Goal: Find specific page/section: Find specific page/section

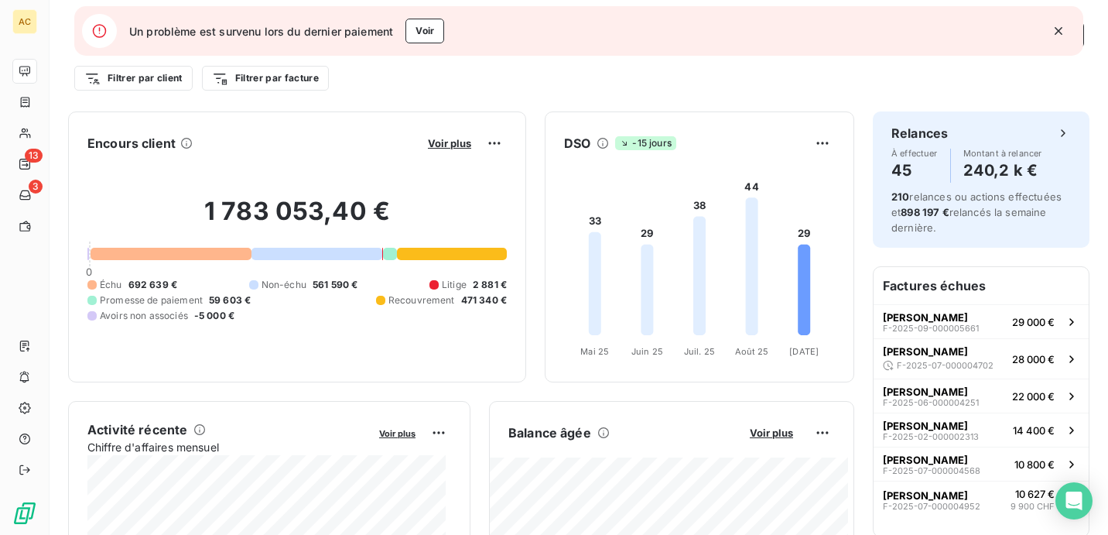
click at [1059, 29] on icon "button" at bounding box center [1059, 31] width 8 height 8
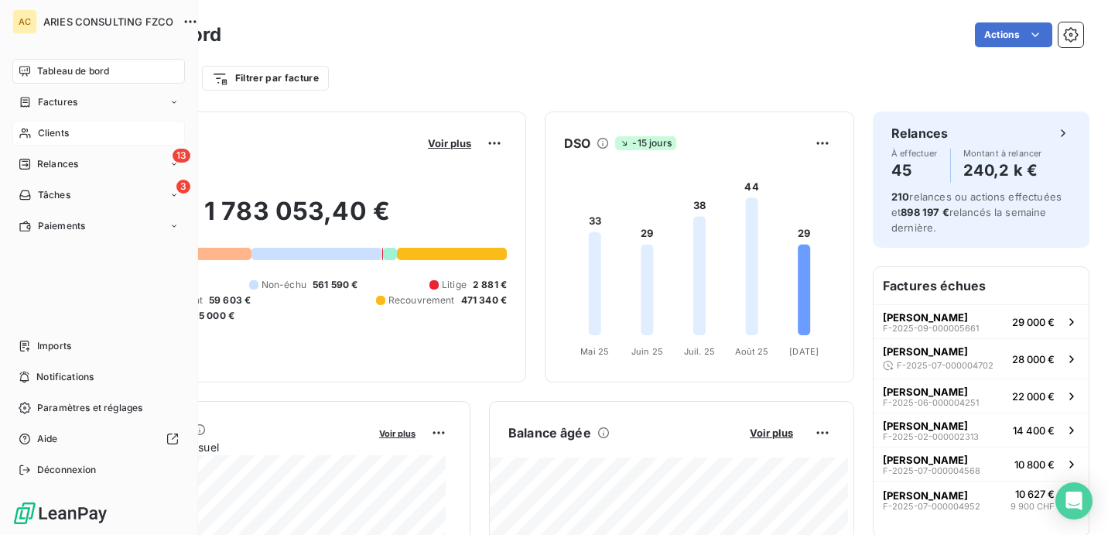
click at [45, 128] on span "Clients" at bounding box center [53, 133] width 31 height 14
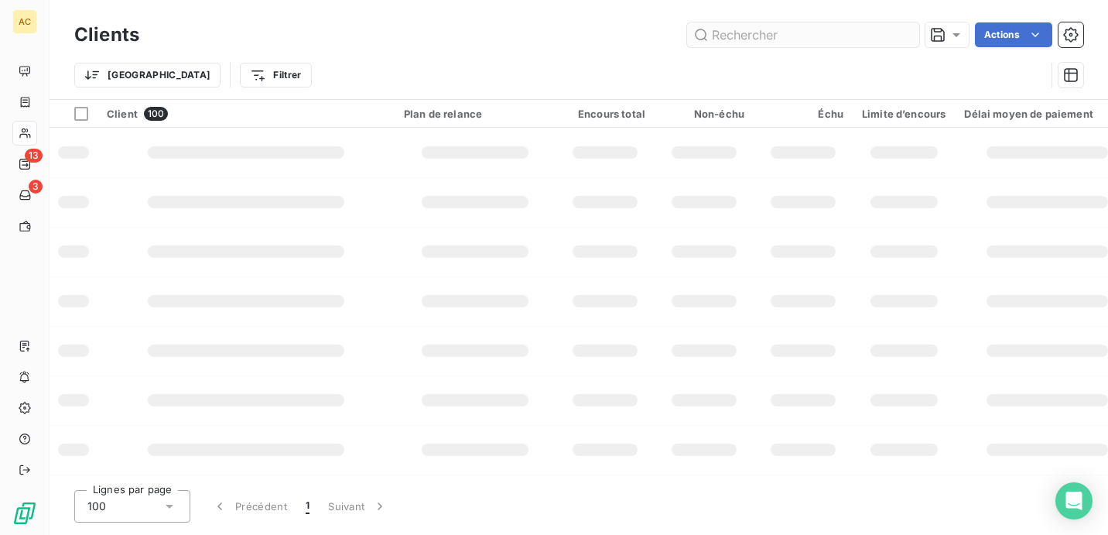
click at [824, 34] on input "text" at bounding box center [803, 34] width 232 height 25
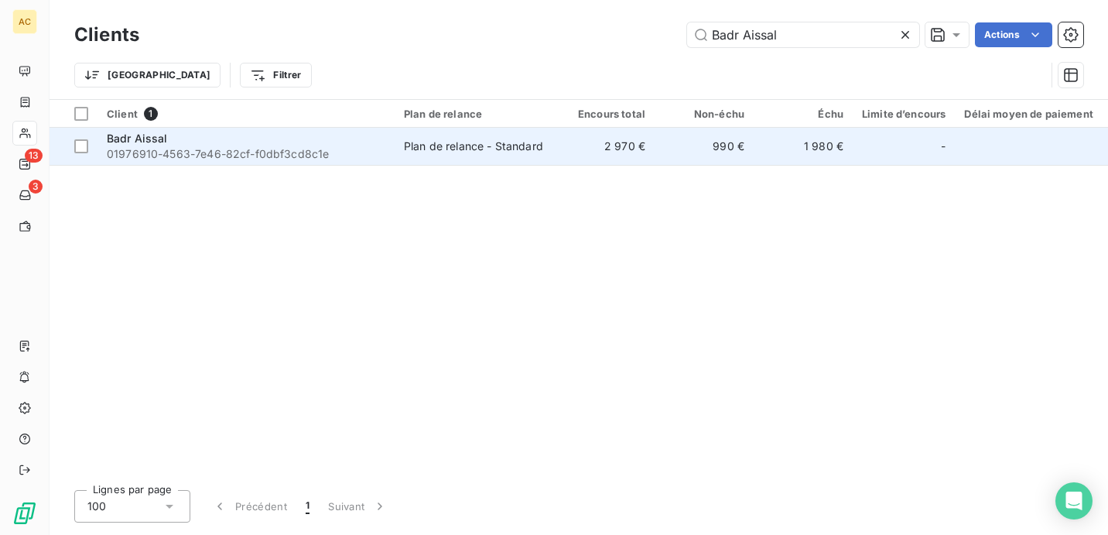
type input "Badr Aissal"
click at [658, 138] on td "990 €" at bounding box center [704, 146] width 99 height 37
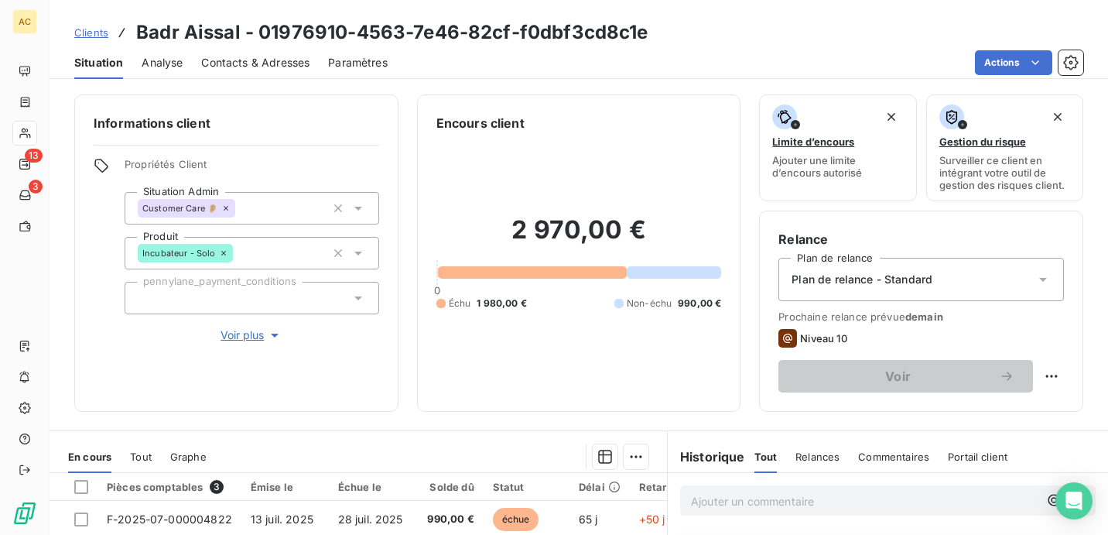
click at [259, 336] on span "Voir plus" at bounding box center [252, 334] width 62 height 15
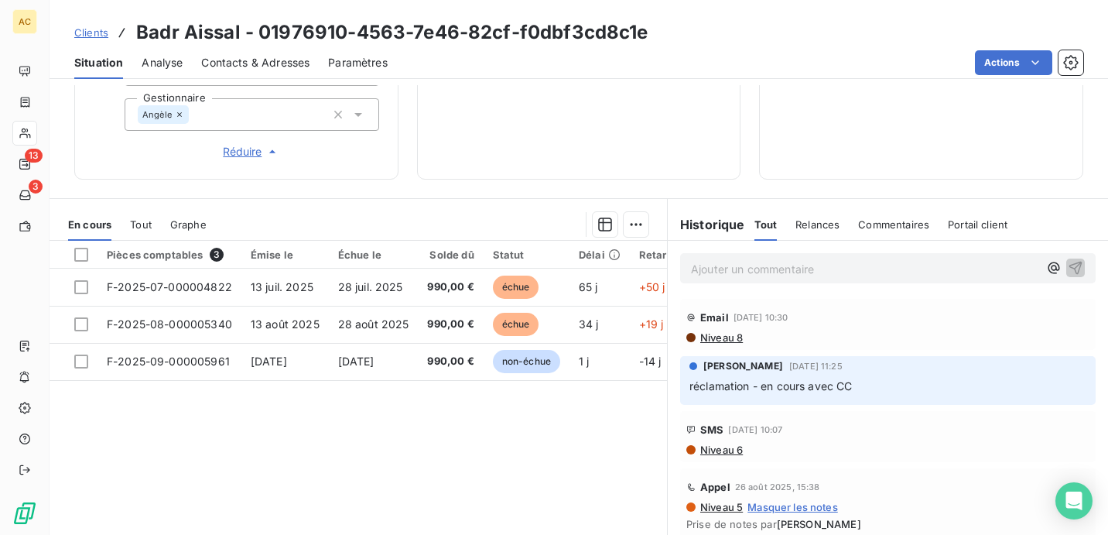
scroll to position [727, 0]
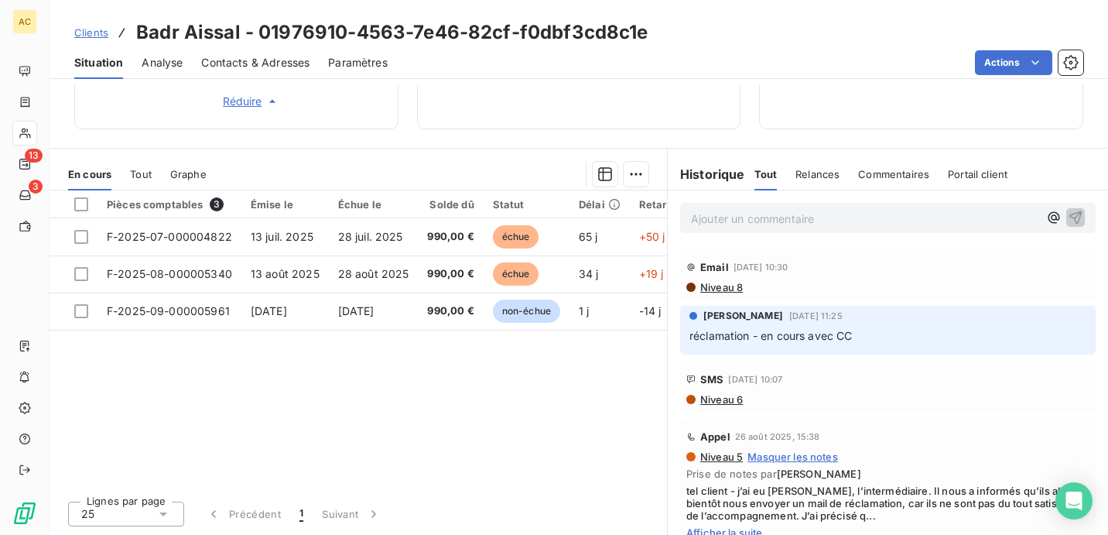
click at [101, 31] on span "Clients" at bounding box center [91, 32] width 34 height 12
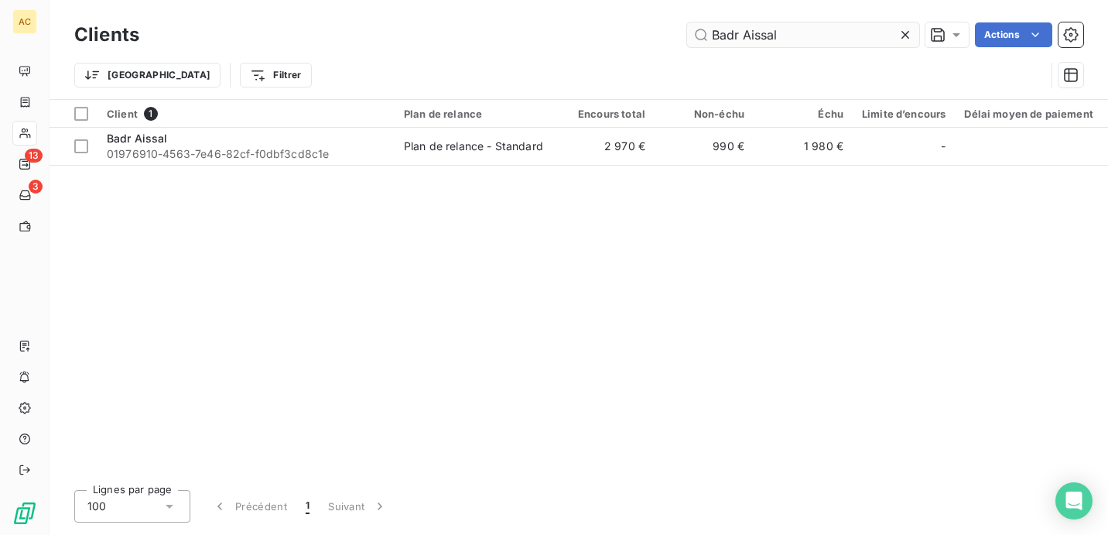
click at [790, 39] on input "Badr Aissal" at bounding box center [803, 34] width 232 height 25
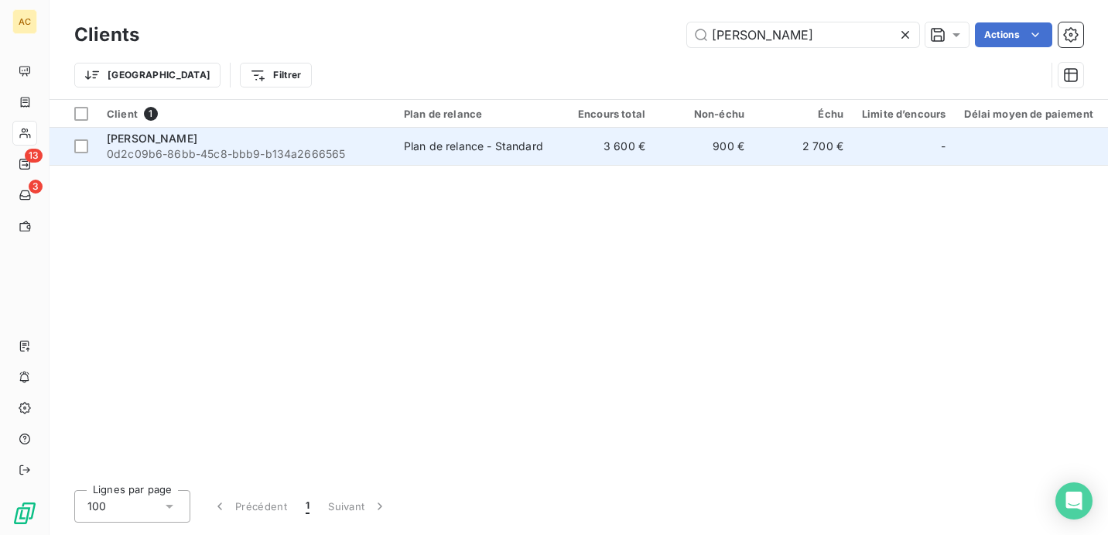
type input "Aberlinda Lopes"
click at [390, 140] on td "Aberlinda Lopes 0d2c09b6-86bb-45c8-bbb9-b134a2666565" at bounding box center [245, 146] width 297 height 37
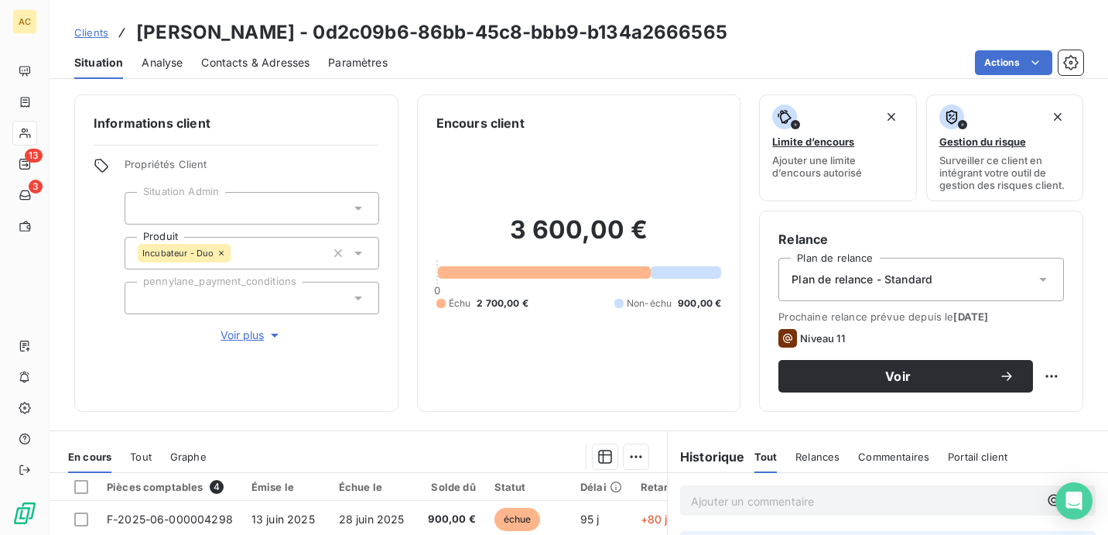
click at [92, 31] on span "Clients" at bounding box center [91, 32] width 34 height 12
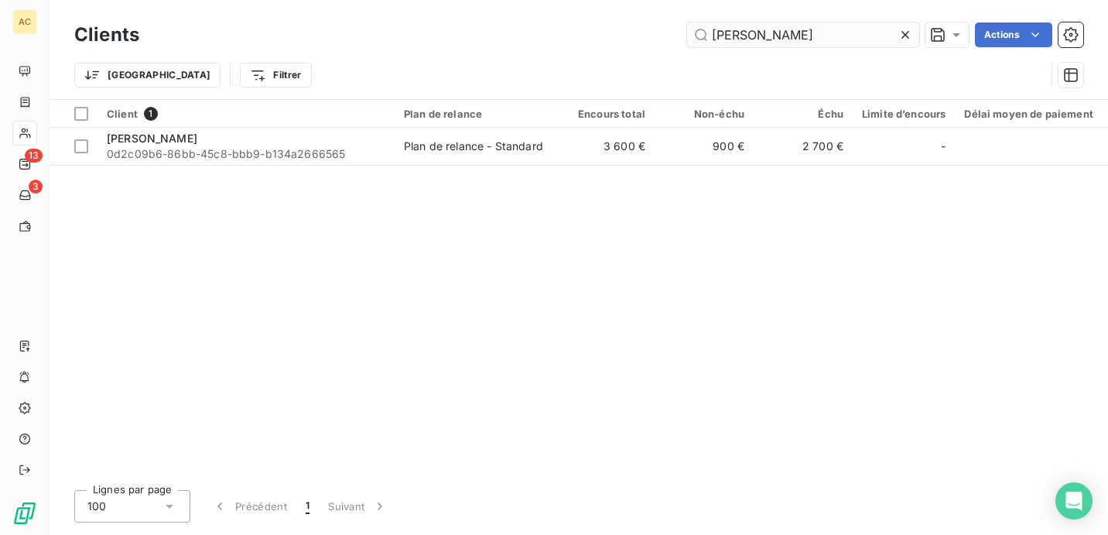
click at [798, 39] on input "Aberlinda Lopes" at bounding box center [803, 34] width 232 height 25
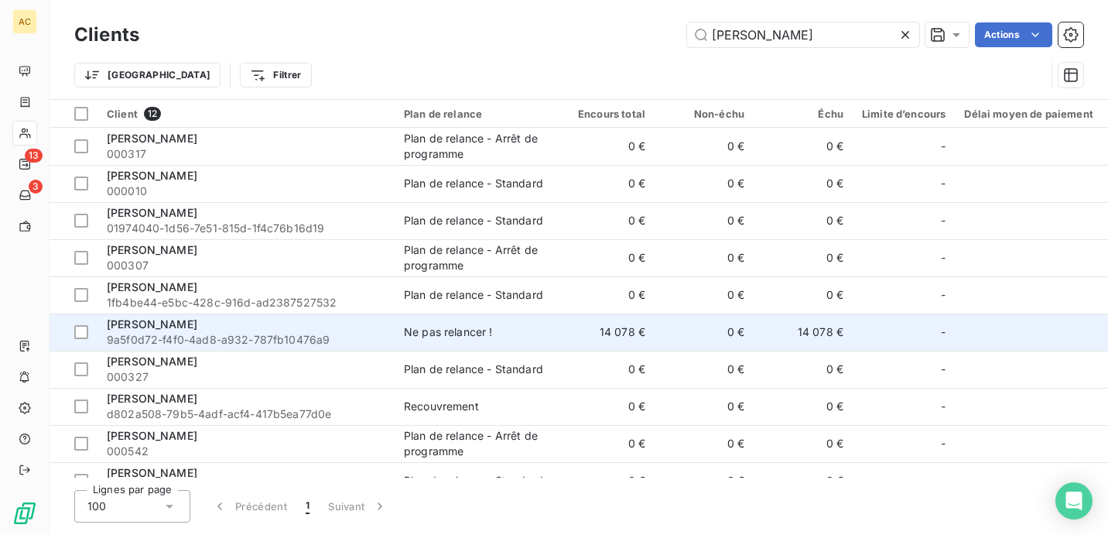
type input "[PERSON_NAME]"
click at [246, 345] on span "9a5f0d72-f4f0-4ad8-a932-787fb10476a9" at bounding box center [246, 339] width 279 height 15
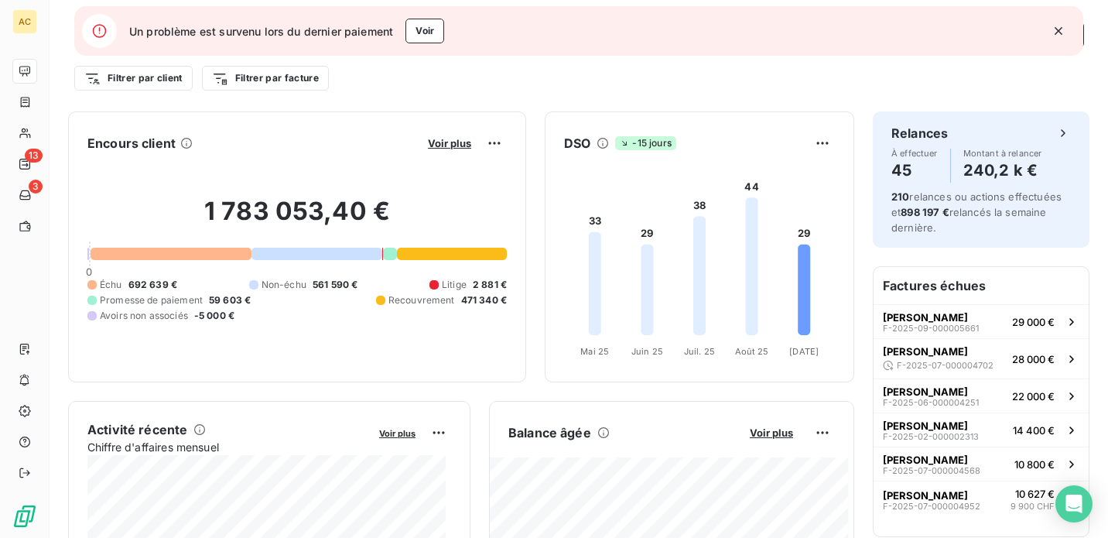
click at [1055, 32] on icon "button" at bounding box center [1058, 30] width 15 height 15
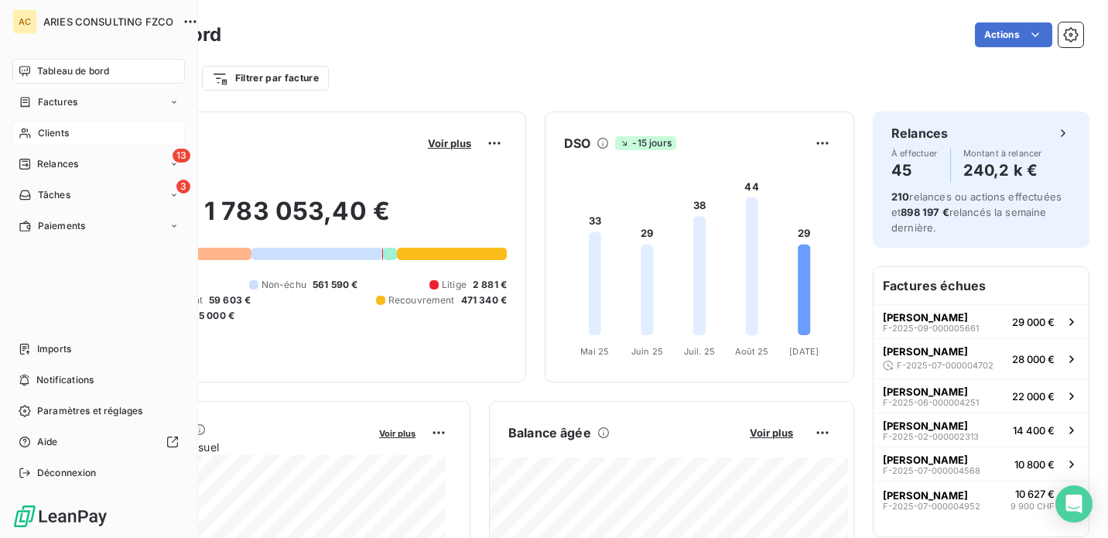
click at [53, 128] on span "Clients" at bounding box center [53, 133] width 31 height 14
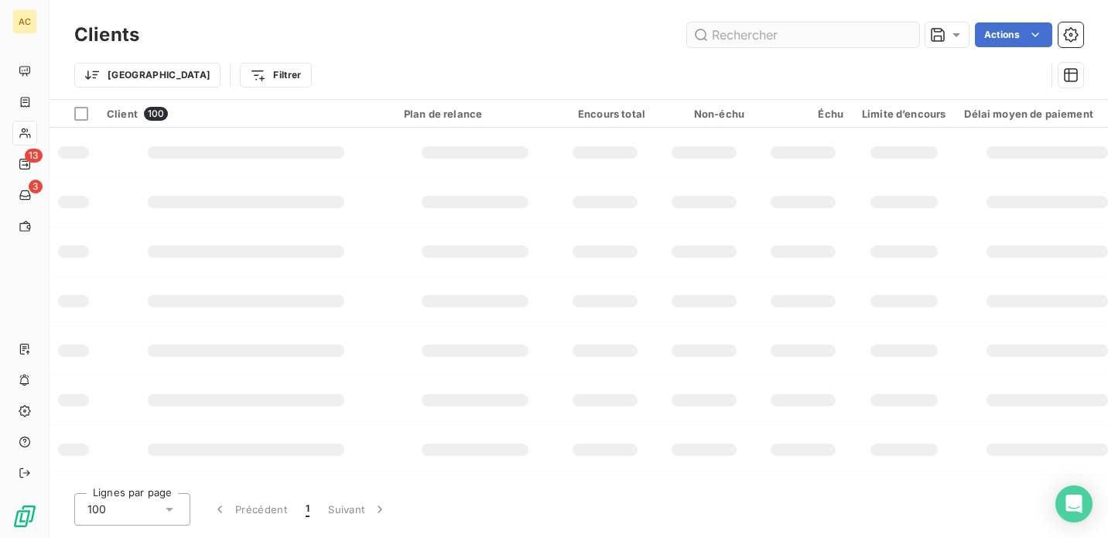
click at [818, 40] on input "text" at bounding box center [803, 34] width 232 height 25
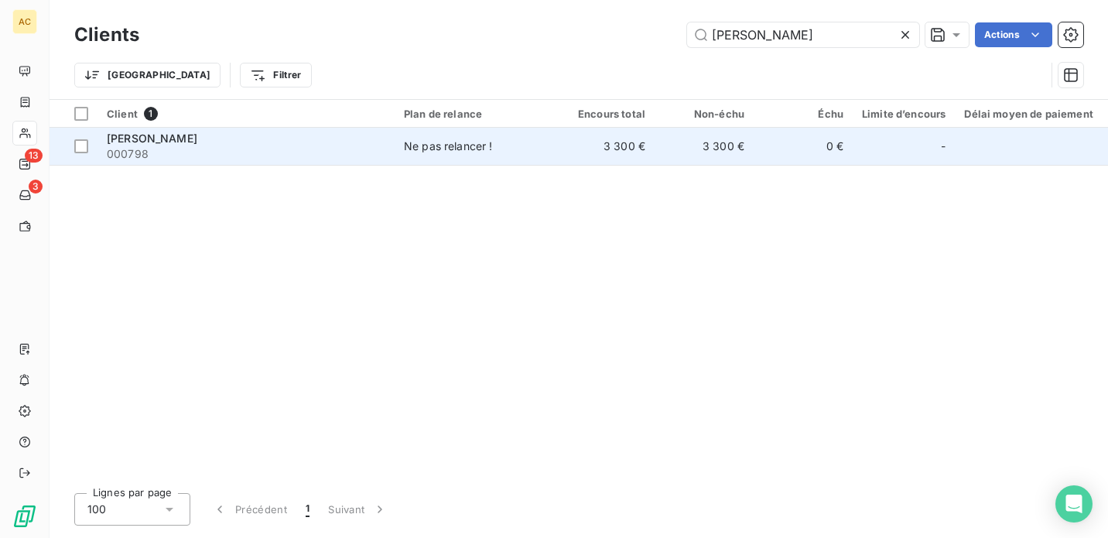
type input "[PERSON_NAME]"
click at [555, 147] on td "Ne pas relancer !" at bounding box center [475, 146] width 161 height 37
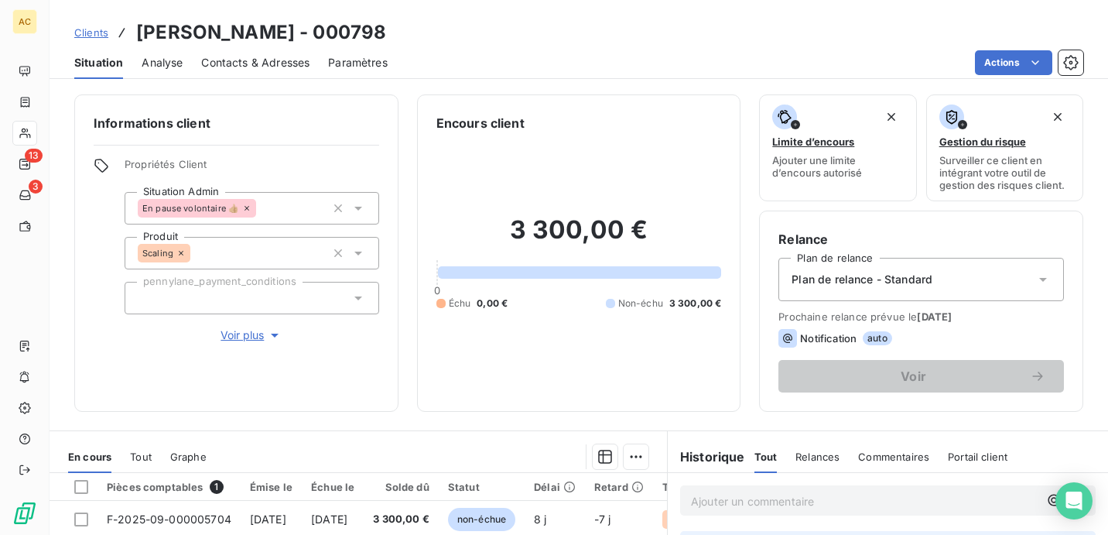
click at [82, 29] on span "Clients" at bounding box center [91, 32] width 34 height 12
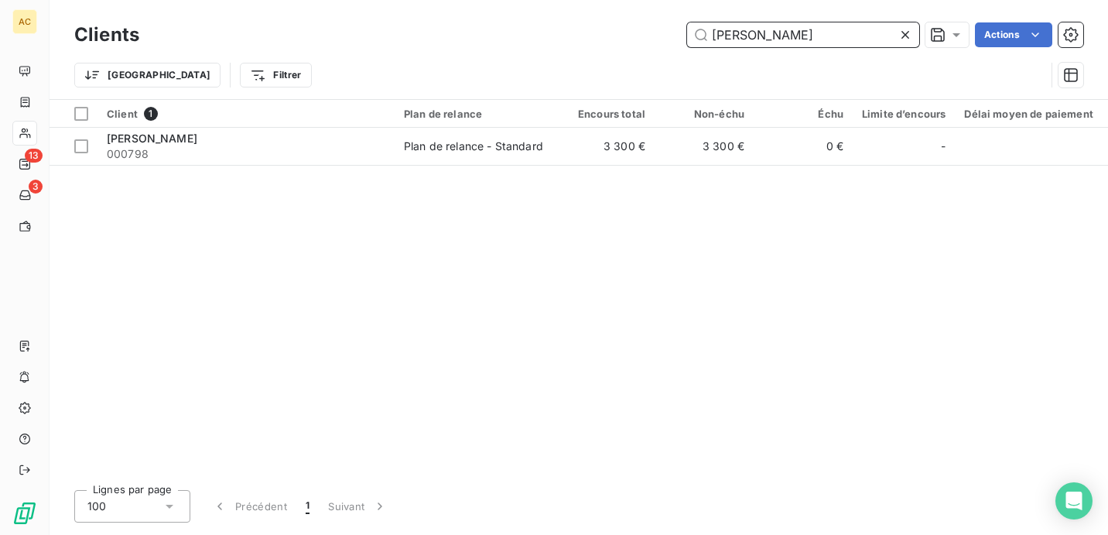
click at [839, 30] on input "[PERSON_NAME]" at bounding box center [803, 34] width 232 height 25
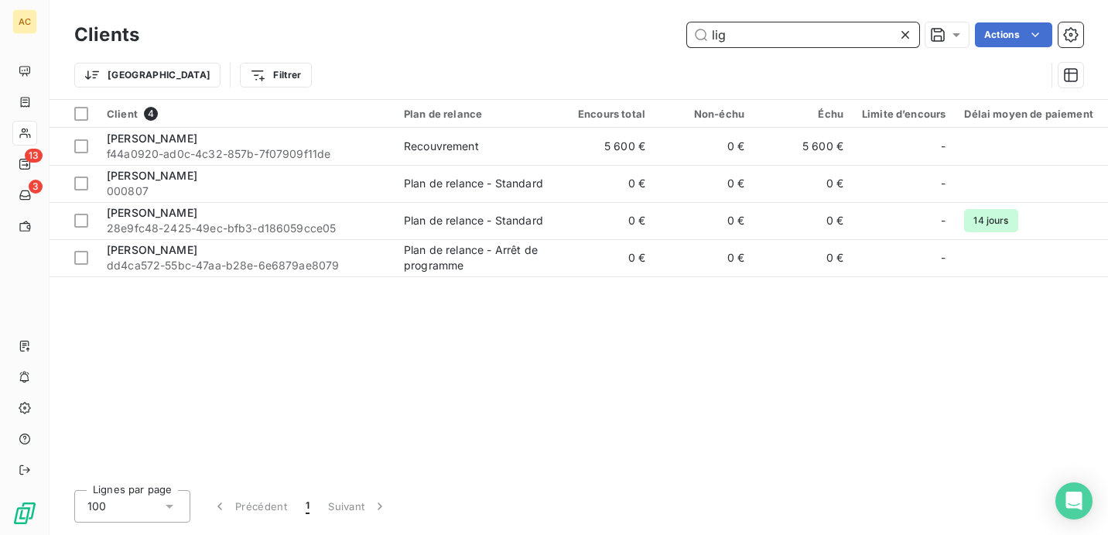
type input "lig"
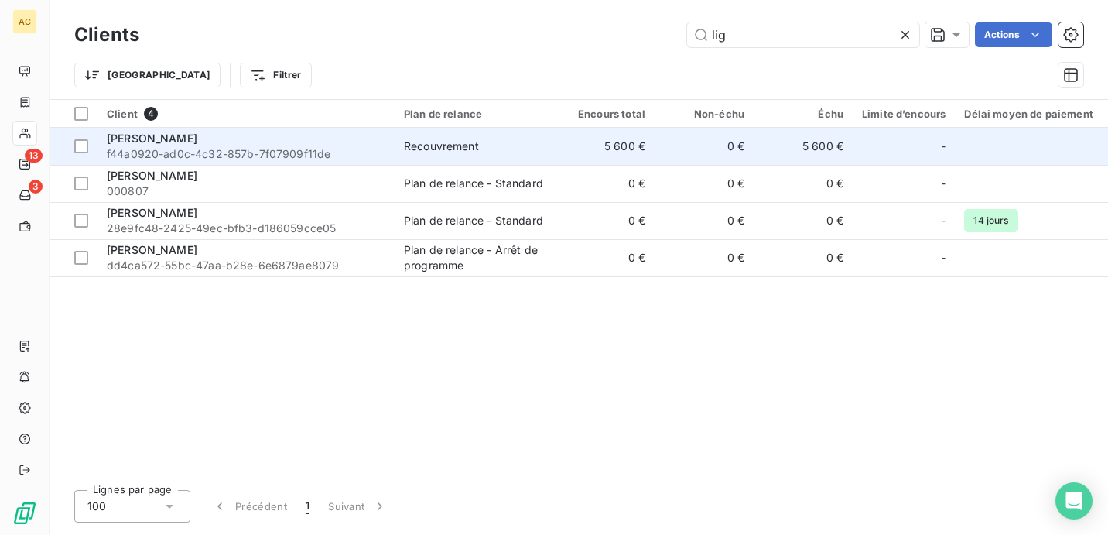
click at [456, 142] on div "Recouvrement" at bounding box center [441, 145] width 75 height 15
